Goal: Find specific page/section

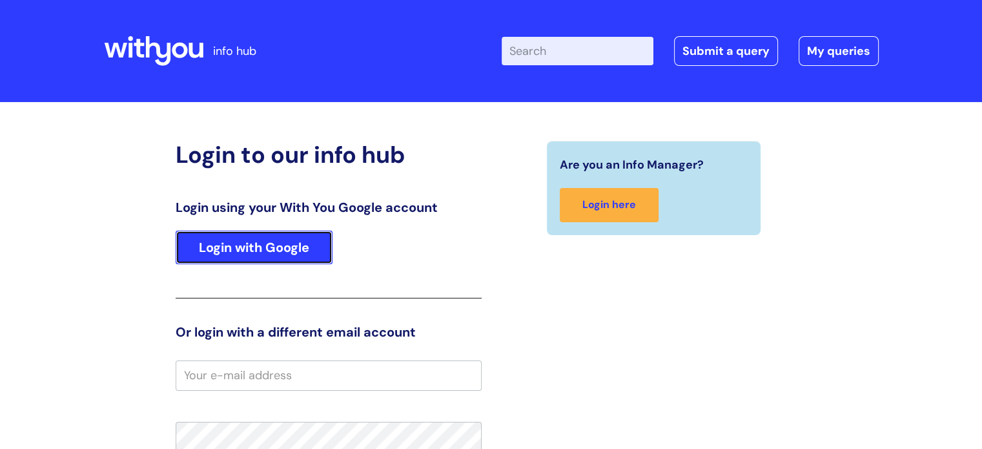
click at [274, 245] on link "Login with Google" at bounding box center [254, 248] width 157 height 34
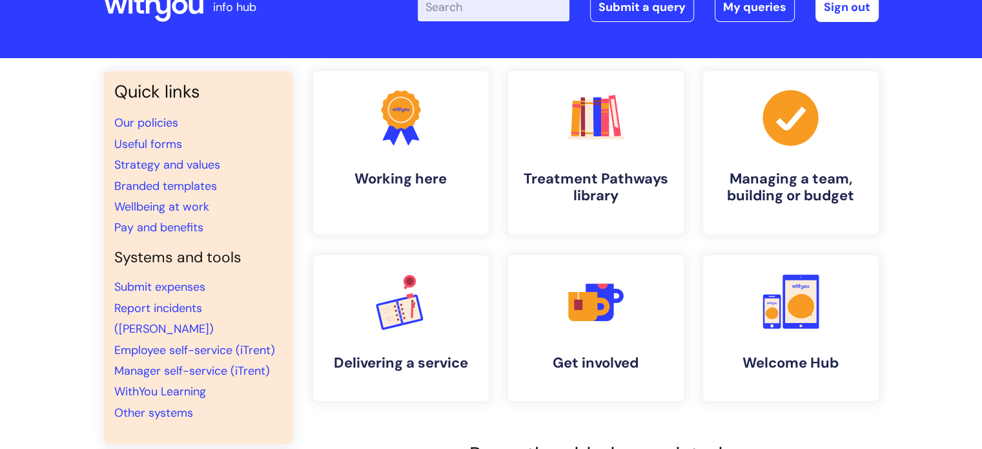
scroll to position [65, 0]
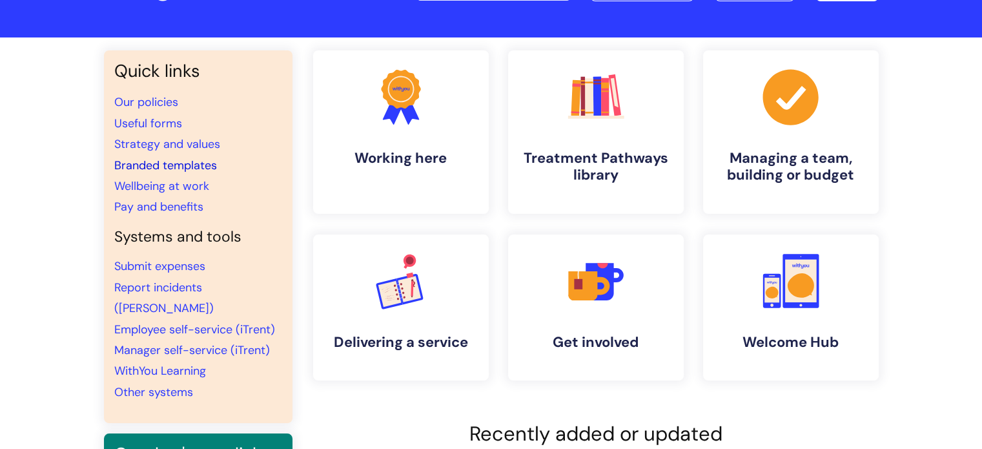
click at [183, 167] on link "Branded templates" at bounding box center [165, 166] width 103 height 16
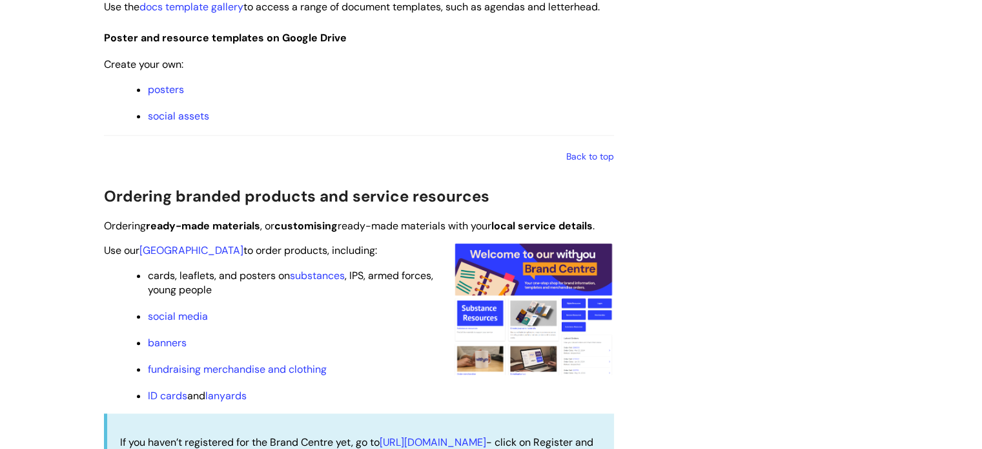
scroll to position [1098, 0]
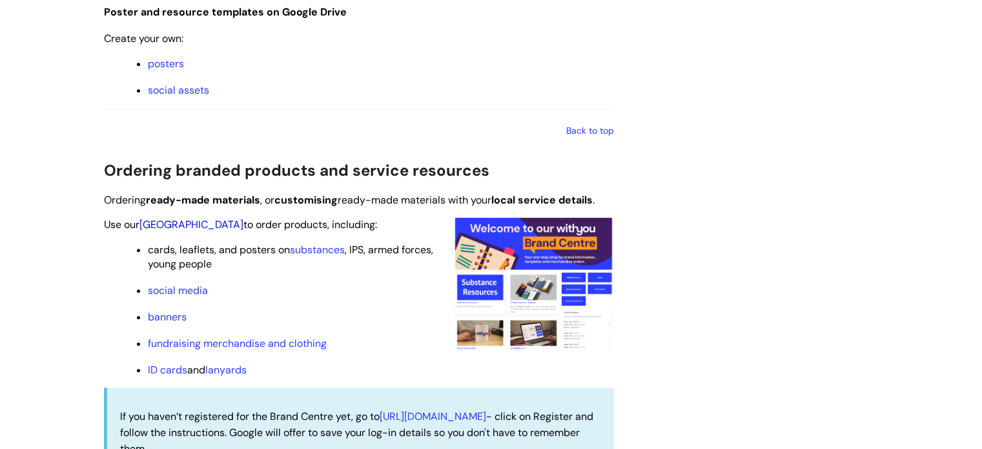
click at [188, 225] on link "[GEOGRAPHIC_DATA]" at bounding box center [192, 225] width 104 height 14
